Goal: Find contact information: Find contact information

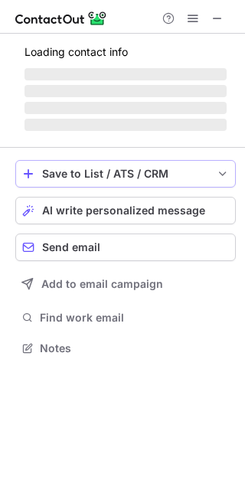
scroll to position [346, 245]
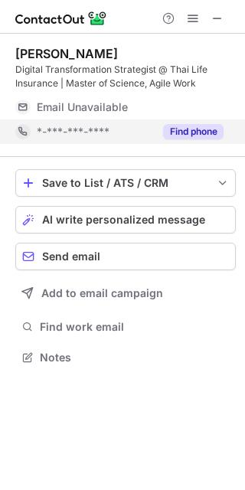
click at [194, 129] on button "Find phone" at bounding box center [193, 131] width 60 height 15
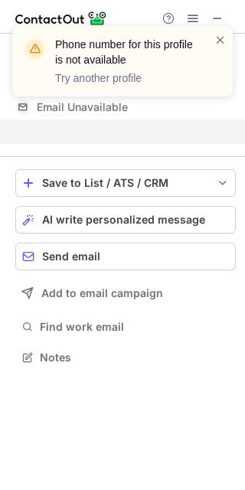
click at [212, 16] on div "Phone number for this profile is not available Try another profile" at bounding box center [122, 67] width 245 height 113
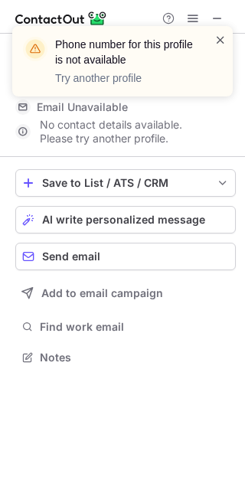
click at [222, 37] on span at bounding box center [220, 39] width 12 height 15
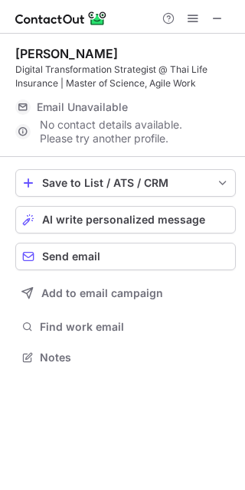
click at [218, 18] on span at bounding box center [217, 18] width 12 height 12
